Goal: Find specific page/section: Find specific page/section

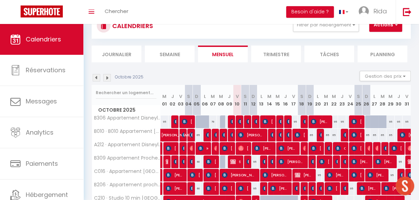
scroll to position [26, 0]
click at [141, 12] on div "Toggle menubar Chercher BUTTON Besoin d'aide ? Rida Paramètres Équipe" at bounding box center [232, 12] width 364 height 24
click at [119, 12] on span "Chercher" at bounding box center [117, 11] width 24 height 7
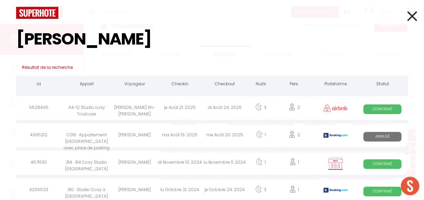
type input "[PERSON_NAME]"
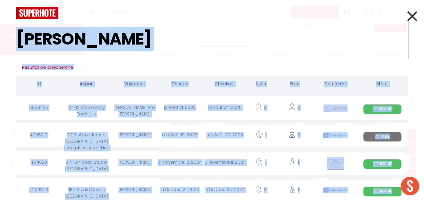
click at [0, 25] on html "🟢 Des questions ou besoin d'assistance pour la migration AirBnB? Prenez rdv >>>…" at bounding box center [212, 74] width 424 height 200
click at [344, 32] on input "[PERSON_NAME]" at bounding box center [211, 39] width 391 height 40
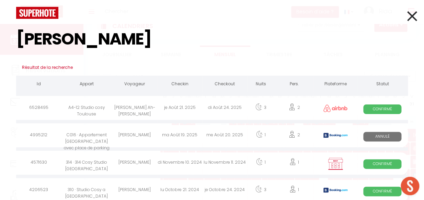
click at [408, 16] on icon at bounding box center [412, 16] width 10 height 17
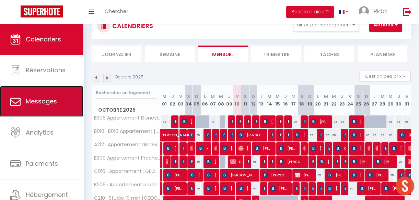
click at [35, 101] on span "Messages" at bounding box center [41, 101] width 31 height 9
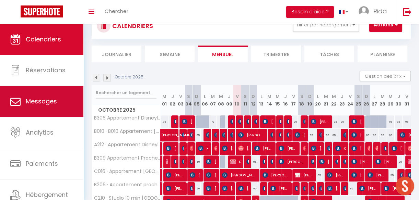
select select "message"
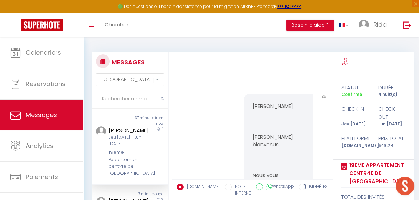
scroll to position [953, 0]
